Goal: Information Seeking & Learning: Check status

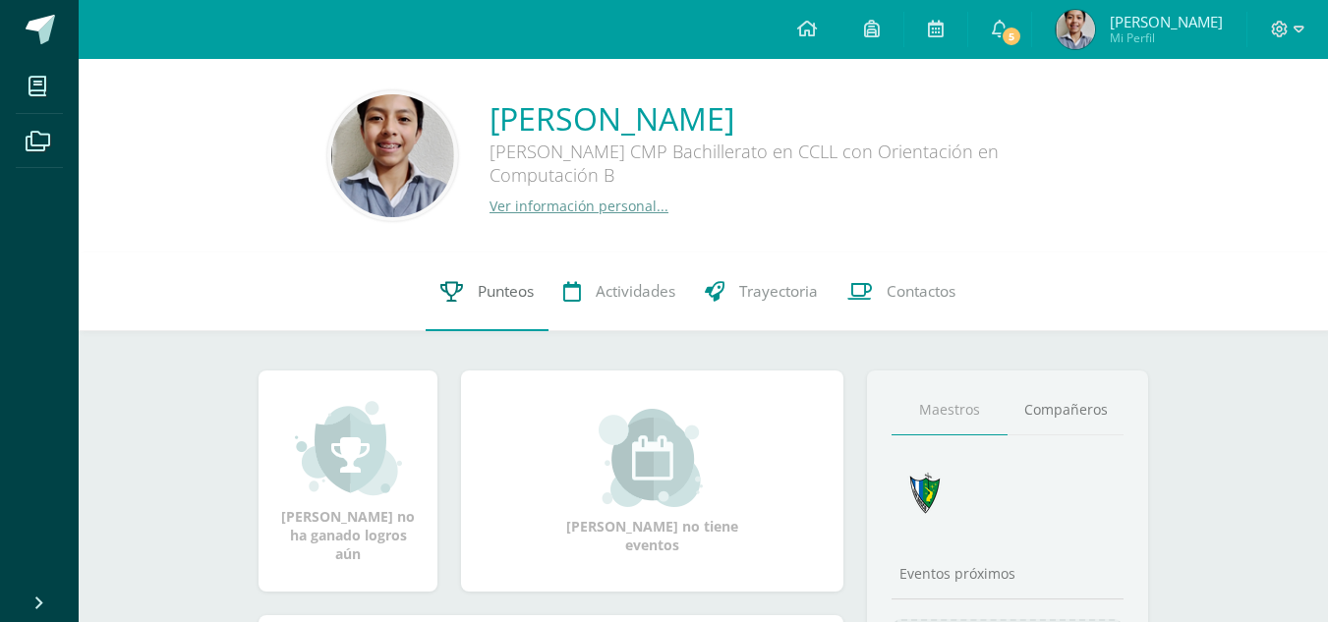
click at [458, 304] on link "Punteos" at bounding box center [487, 292] width 123 height 79
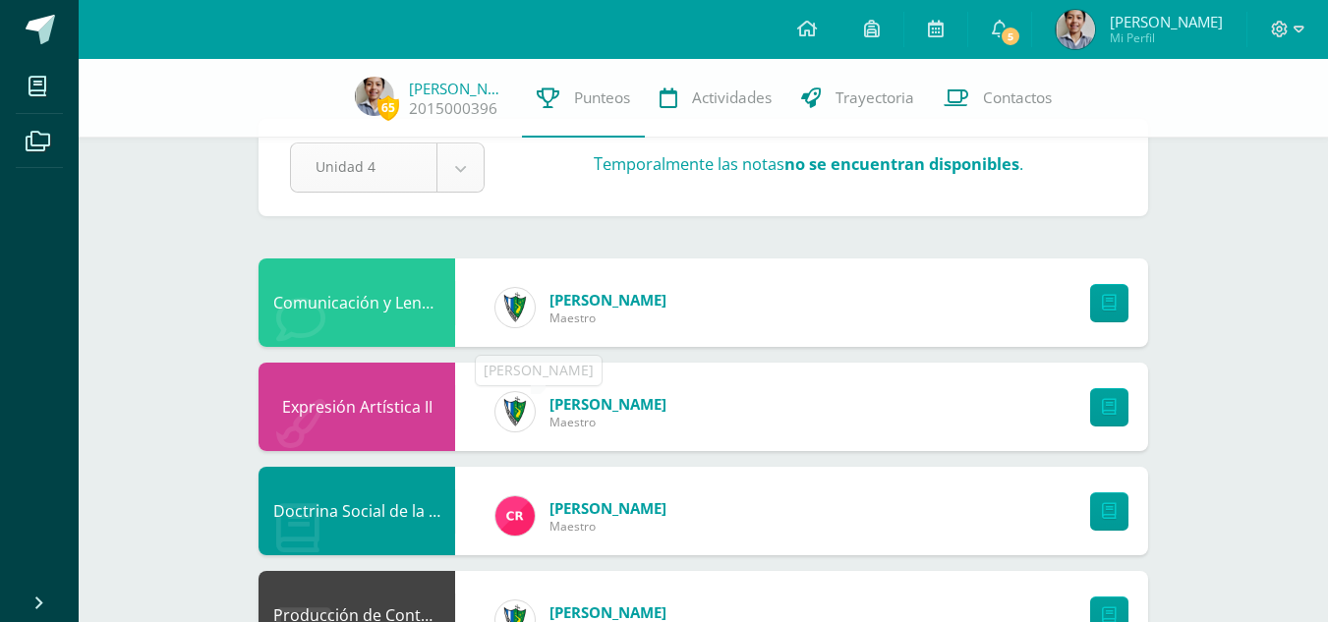
scroll to position [33, 0]
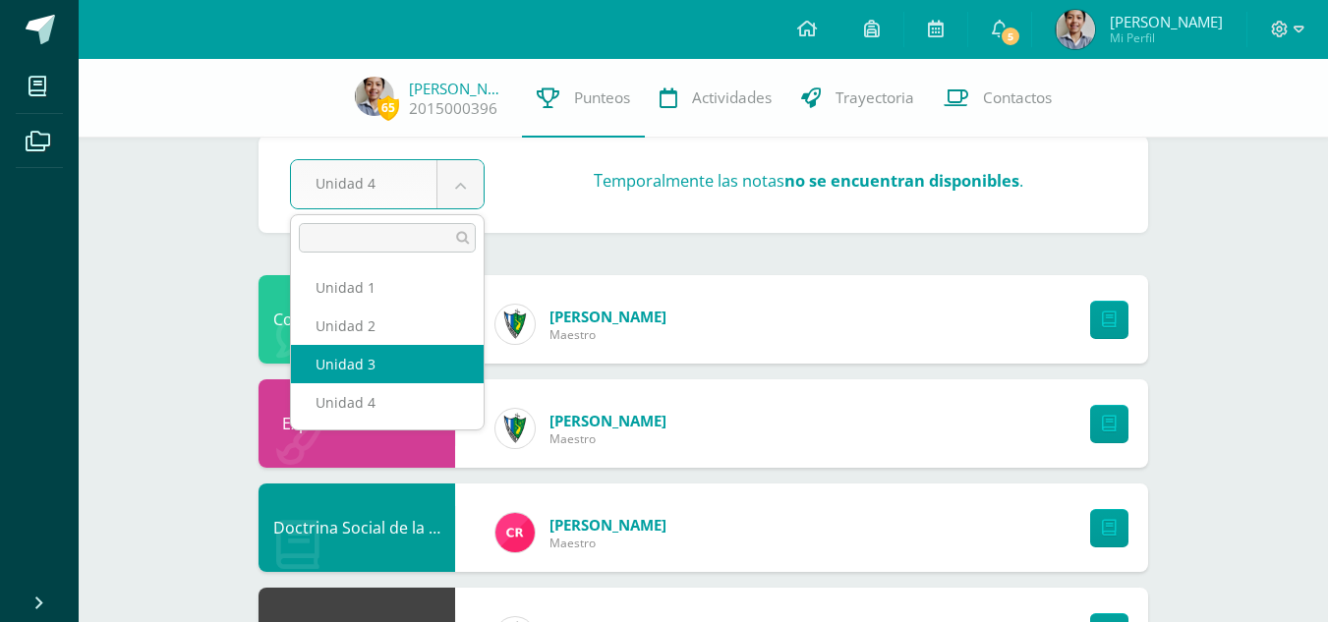
select select "Unidad 3"
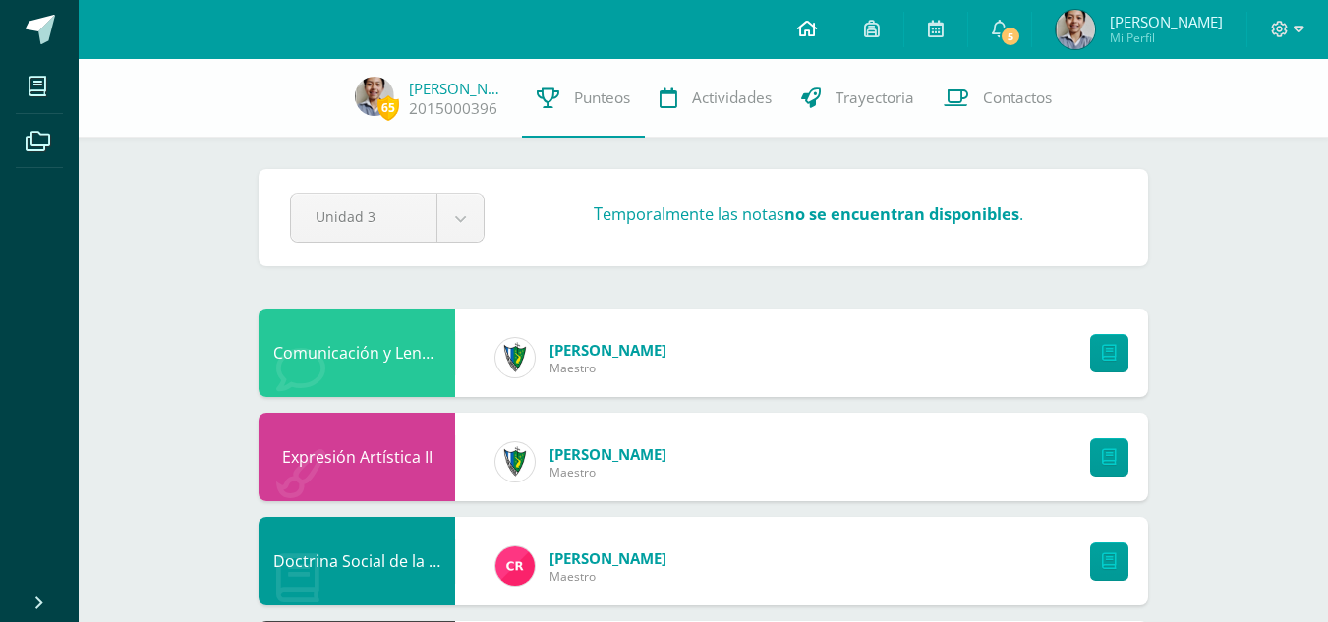
click at [817, 22] on icon at bounding box center [807, 29] width 20 height 18
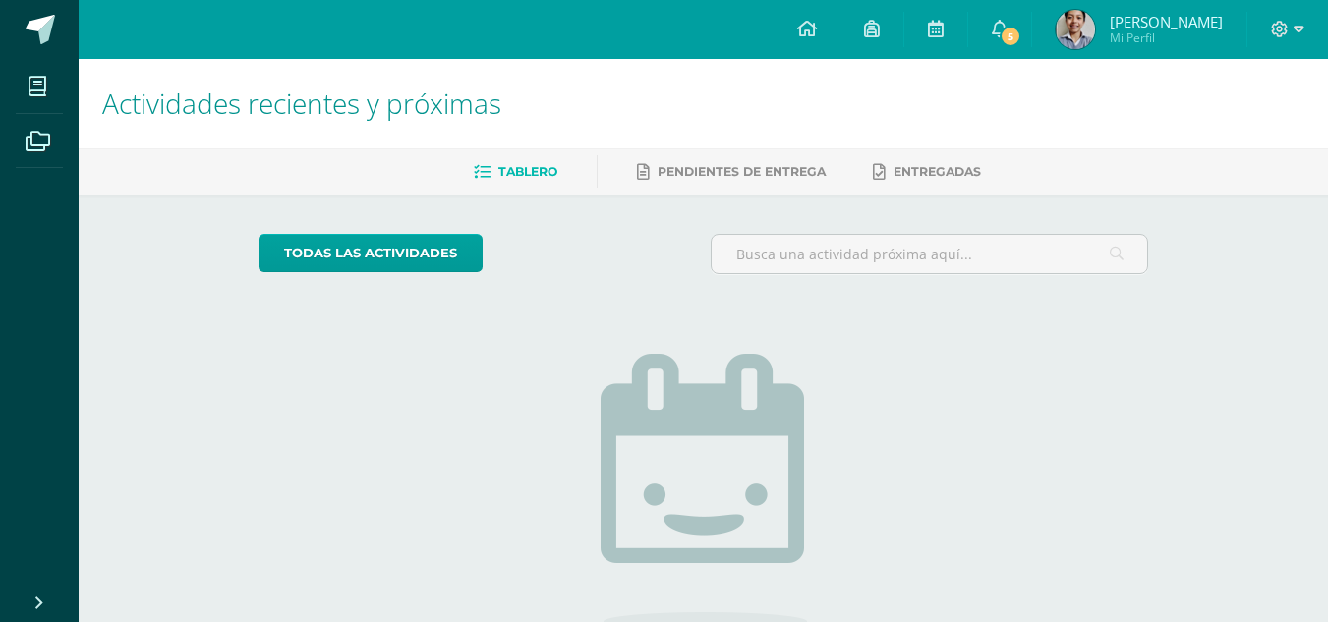
click at [1007, 37] on span at bounding box center [1000, 30] width 16 height 22
click at [760, 140] on h1 "Actividades recientes y próximas" at bounding box center [703, 103] width 1202 height 89
